Goal: Task Accomplishment & Management: Manage account settings

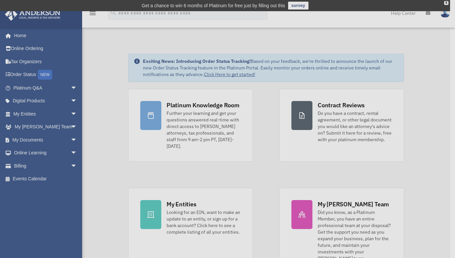
click at [67, 140] on div "x" at bounding box center [227, 129] width 455 height 258
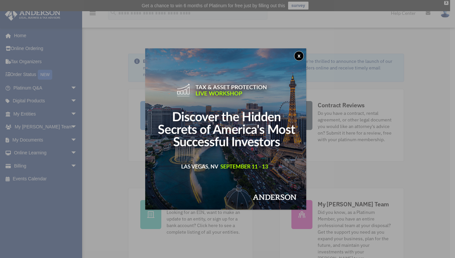
click at [301, 56] on button "x" at bounding box center [299, 56] width 10 height 10
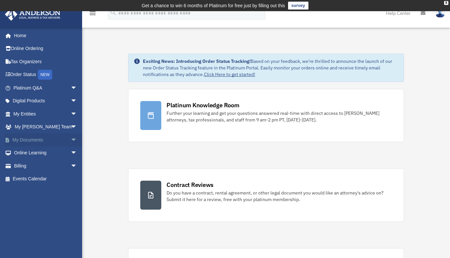
click at [71, 139] on span "arrow_drop_down" at bounding box center [77, 139] width 13 height 13
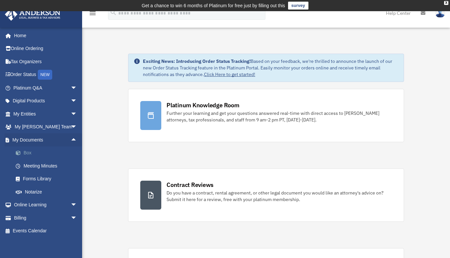
click at [25, 150] on link "Box" at bounding box center [48, 152] width 78 height 13
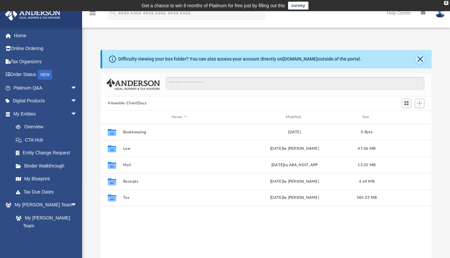
scroll to position [145, 326]
click at [422, 60] on button "Close" at bounding box center [420, 59] width 9 height 9
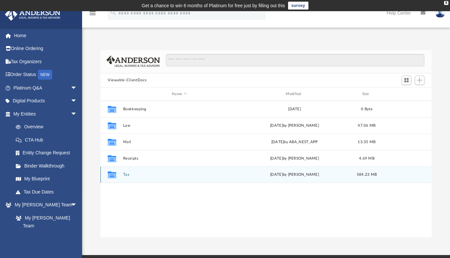
click at [127, 175] on button "Tax" at bounding box center [179, 175] width 112 height 4
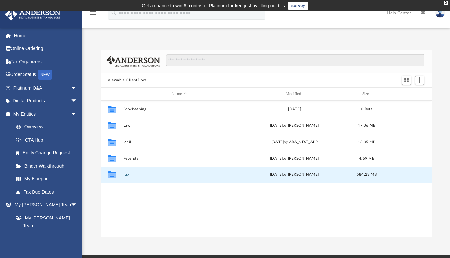
click at [126, 175] on button "Tax" at bounding box center [179, 175] width 112 height 4
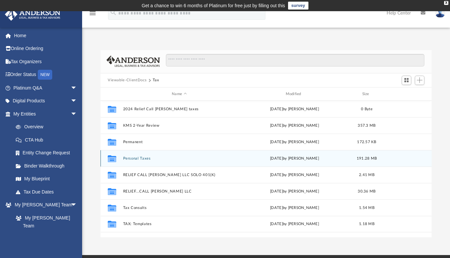
click at [133, 159] on button "Personal Taxes" at bounding box center [179, 158] width 112 height 4
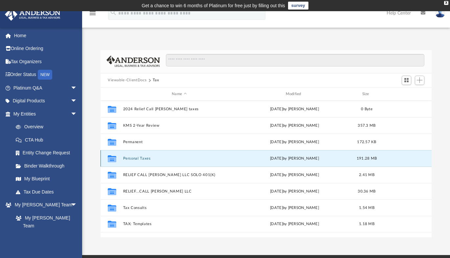
click at [133, 159] on button "Personal Taxes" at bounding box center [179, 158] width 112 height 4
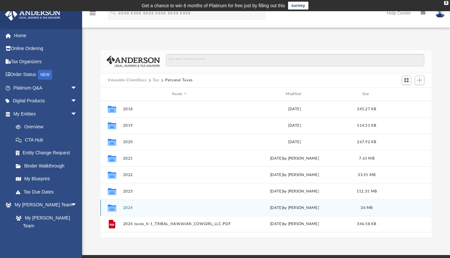
click at [125, 207] on button "2024" at bounding box center [179, 207] width 112 height 4
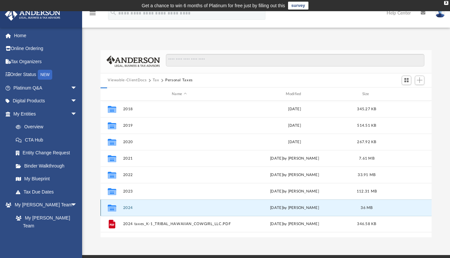
click at [125, 207] on button "2024" at bounding box center [179, 207] width 112 height 4
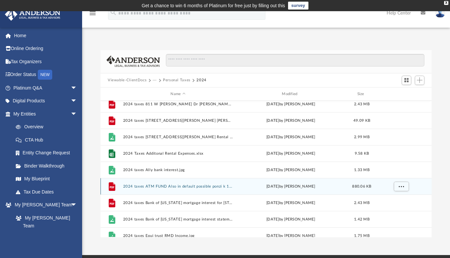
scroll to position [296, 0]
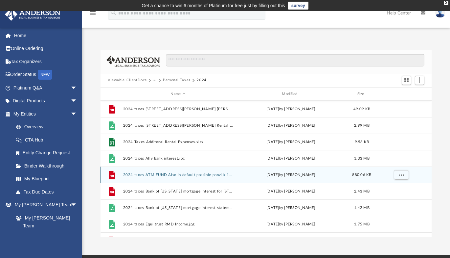
click at [169, 176] on button "2024 taxes ATM FUND Also in default possible ponzi k 1 to come maybe in August.…" at bounding box center [178, 175] width 110 height 4
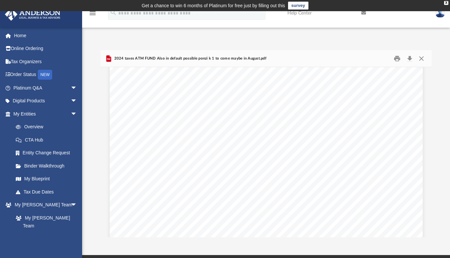
scroll to position [0, 0]
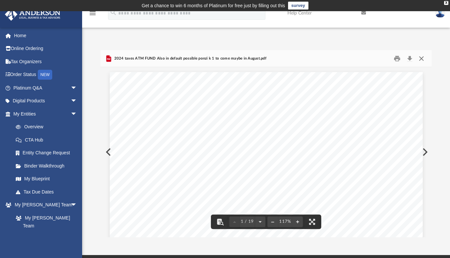
click at [422, 58] on button "Close" at bounding box center [422, 58] width 12 height 10
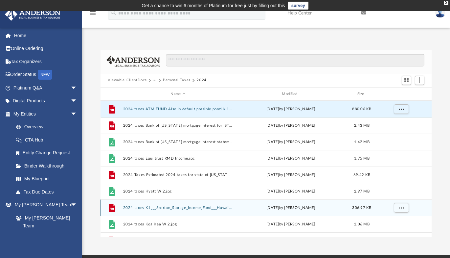
scroll to position [395, 0]
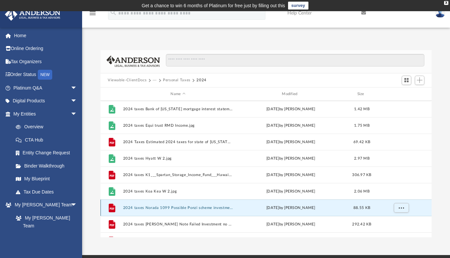
click at [174, 207] on button "2024 taxes Norada 1099 Possible Ponzi scheme investment.pdf" at bounding box center [178, 207] width 110 height 4
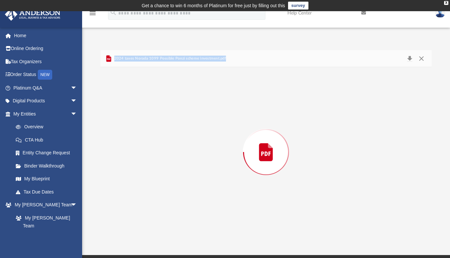
click at [174, 207] on div "Preview" at bounding box center [266, 152] width 331 height 170
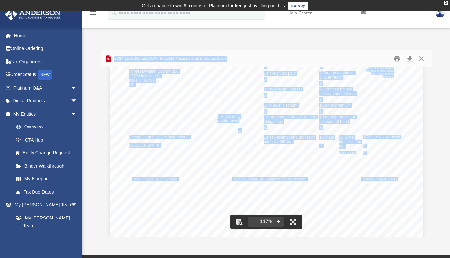
scroll to position [0, 0]
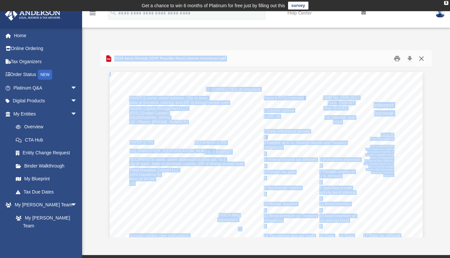
click at [421, 58] on button "Close" at bounding box center [422, 58] width 12 height 10
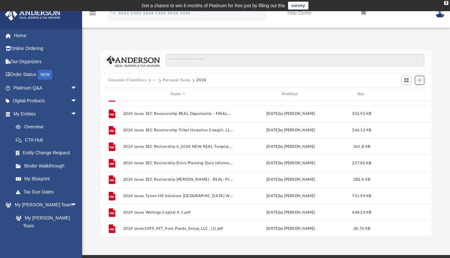
click at [418, 82] on span "Add" at bounding box center [420, 80] width 6 height 6
click at [405, 94] on li "Upload" at bounding box center [410, 93] width 21 height 7
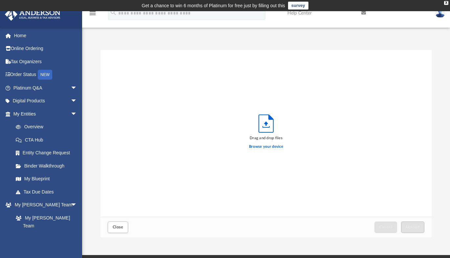
scroll to position [162, 326]
click at [277, 148] on label "Browse your device" at bounding box center [266, 147] width 34 height 6
click at [0, 0] on input "Browse your device" at bounding box center [0, 0] width 0 height 0
click at [117, 229] on button "Close" at bounding box center [118, 227] width 20 height 12
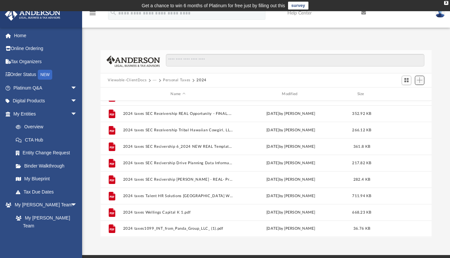
click at [419, 79] on span "Add" at bounding box center [420, 80] width 6 height 6
click at [407, 93] on li "Upload" at bounding box center [410, 93] width 21 height 7
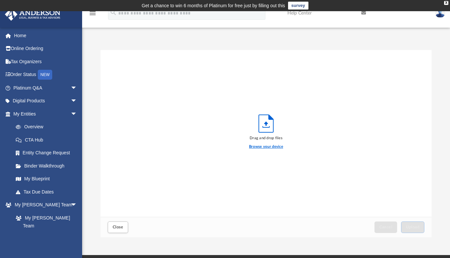
click at [273, 148] on label "Browse your device" at bounding box center [266, 147] width 34 height 6
click at [0, 0] on input "Browse your device" at bounding box center [0, 0] width 0 height 0
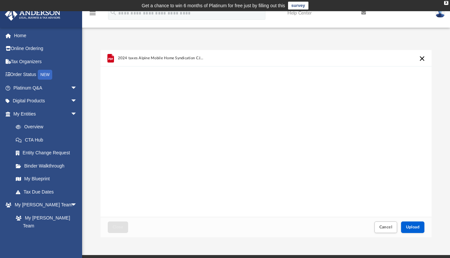
scroll to position [66, 0]
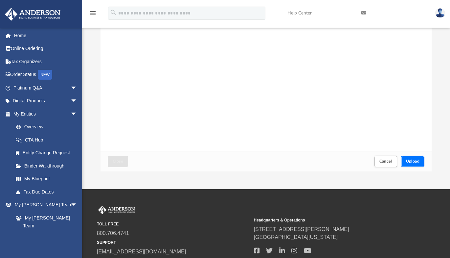
click at [416, 159] on span "Upload" at bounding box center [413, 161] width 14 height 4
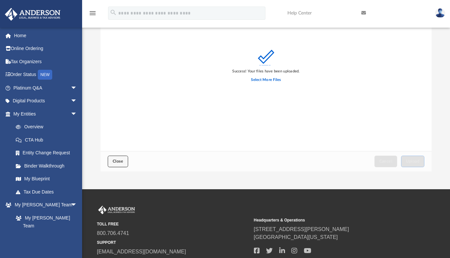
click at [118, 161] on span "Close" at bounding box center [118, 161] width 11 height 4
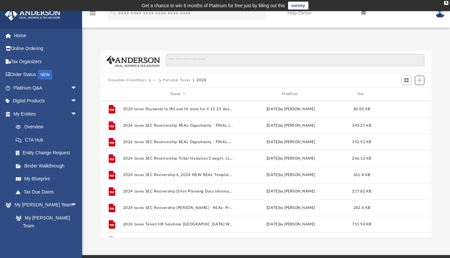
scroll to position [587, 0]
